Goal: Task Accomplishment & Management: Use online tool/utility

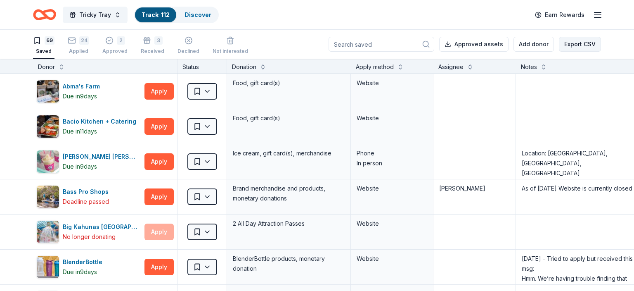
click at [566, 45] on button "Export CSV" at bounding box center [580, 44] width 42 height 15
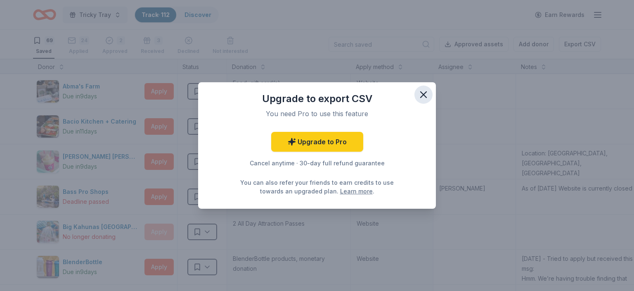
click at [426, 95] on icon "button" at bounding box center [424, 95] width 12 height 12
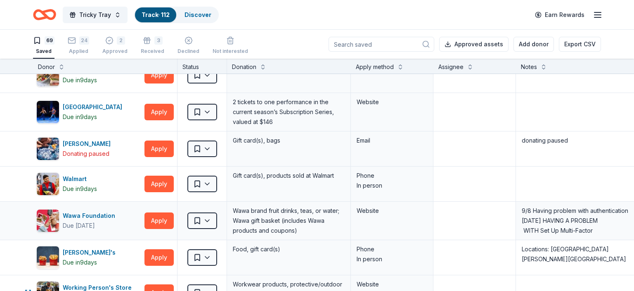
scroll to position [2202, 0]
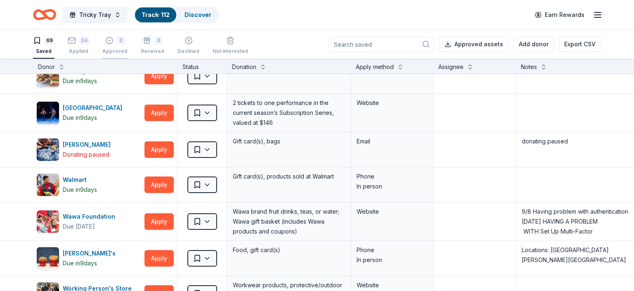
click at [107, 40] on icon "button" at bounding box center [109, 40] width 8 height 8
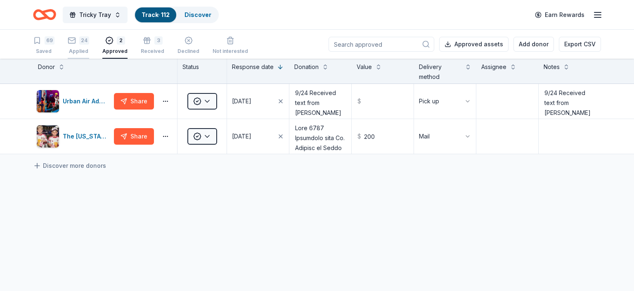
click at [80, 45] on div "24 Applied" at bounding box center [78, 45] width 21 height 18
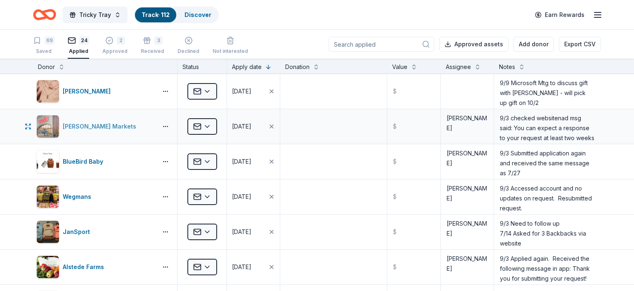
drag, startPoint x: 136, startPoint y: 93, endPoint x: 137, endPoint y: 117, distance: 24.0
drag, startPoint x: 32, startPoint y: 82, endPoint x: 151, endPoint y: 162, distance: 143.4
click at [94, 90] on div "[PERSON_NAME]" at bounding box center [88, 91] width 51 height 10
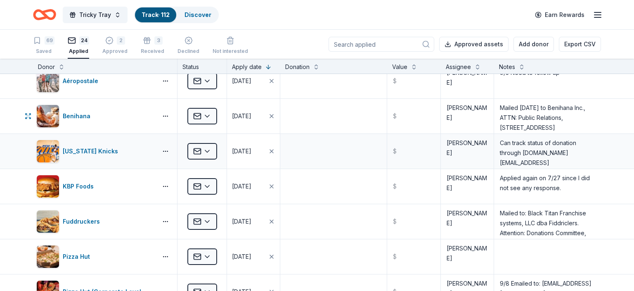
scroll to position [340, 0]
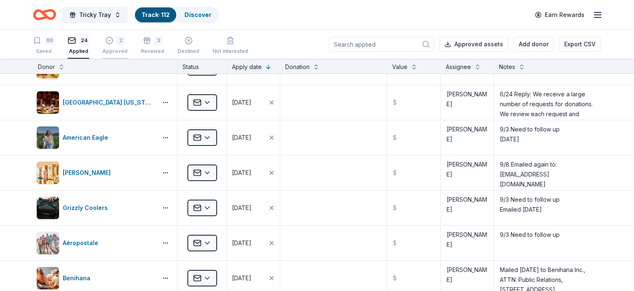
click at [106, 43] on icon "button" at bounding box center [109, 40] width 7 height 7
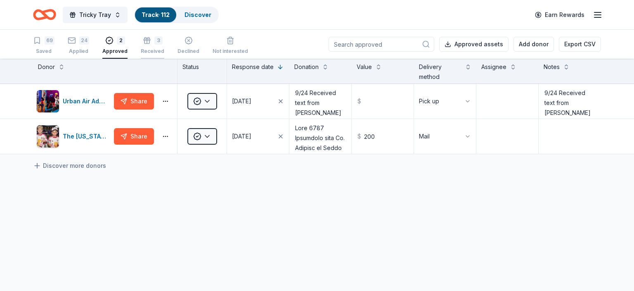
click at [151, 53] on div "Received" at bounding box center [153, 51] width 24 height 7
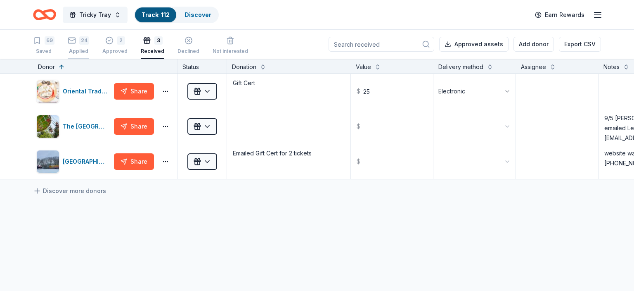
click at [83, 47] on div "24 Applied" at bounding box center [78, 45] width 21 height 18
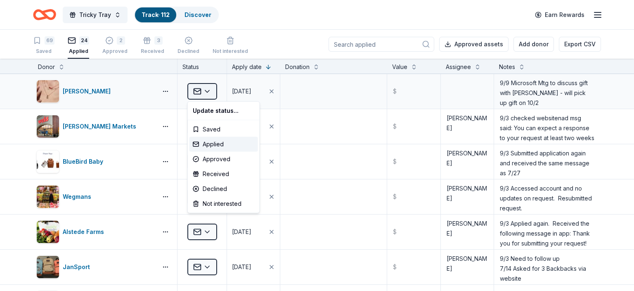
click at [207, 92] on html "Tricky Tray Track · 112 Discover Earn Rewards 69 Saved 24 Applied 2 Approved 3 …" at bounding box center [317, 145] width 634 height 291
click at [211, 162] on div "Approved" at bounding box center [224, 159] width 69 height 15
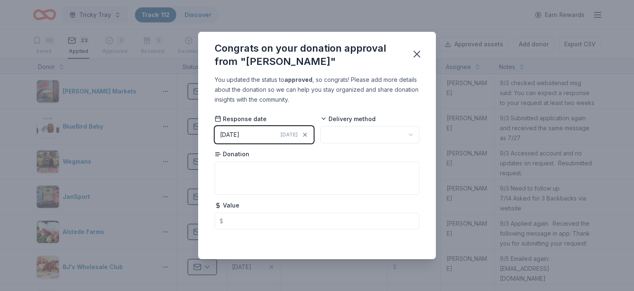
click at [233, 133] on div "[DATE]" at bounding box center [229, 135] width 19 height 10
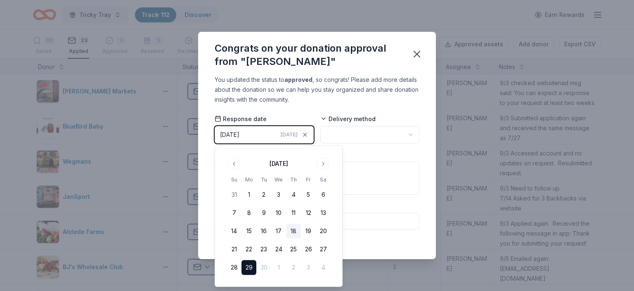
click at [294, 230] on button "18" at bounding box center [293, 230] width 15 height 15
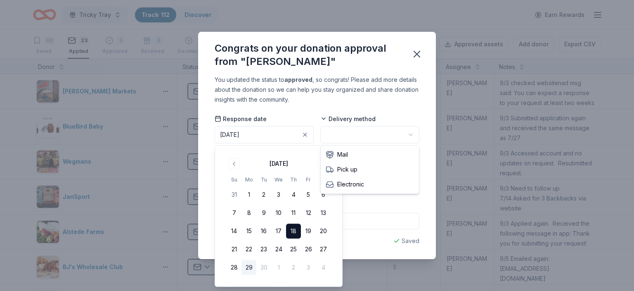
click at [335, 135] on html "Tricky Tray Track · 112 Discover Earn Rewards 69 Saved 23 Applied 3 Approved 3 …" at bounding box center [317, 145] width 634 height 291
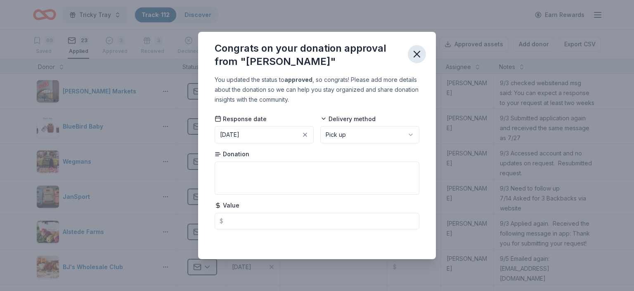
click at [416, 54] on icon "button" at bounding box center [417, 54] width 12 height 12
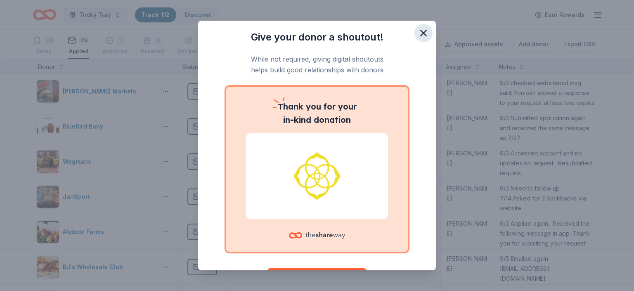
click at [423, 29] on icon "button" at bounding box center [424, 33] width 12 height 12
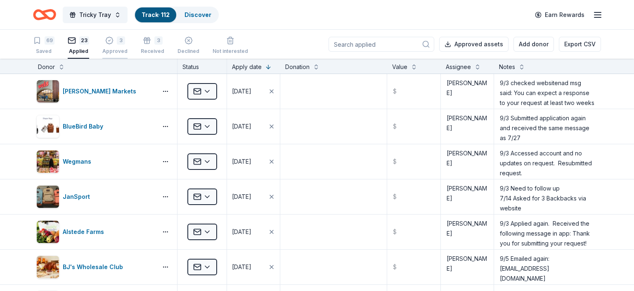
click at [115, 49] on div "Approved" at bounding box center [114, 51] width 25 height 7
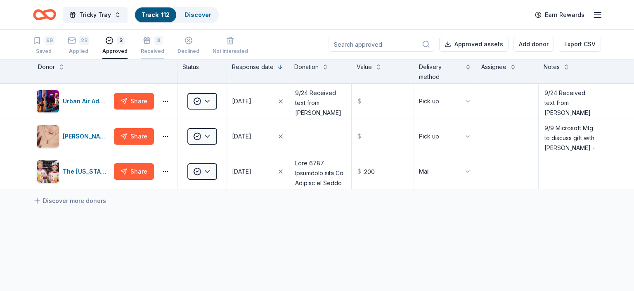
click at [150, 50] on div "Received" at bounding box center [153, 51] width 24 height 7
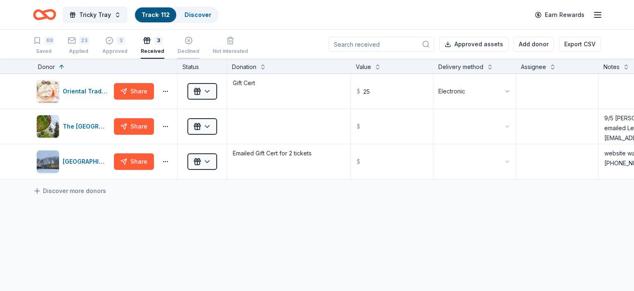
click at [183, 50] on div "Declined" at bounding box center [189, 51] width 22 height 7
